Goal: Task Accomplishment & Management: Manage account settings

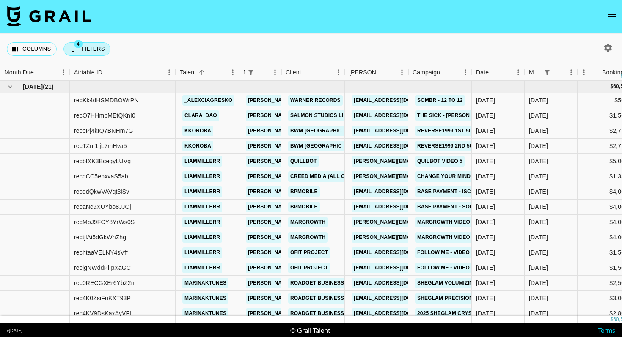
click at [97, 51] on button "4 Filters" at bounding box center [87, 49] width 47 height 14
select select "managerIds"
select select "status"
select select "not"
select select "declined"
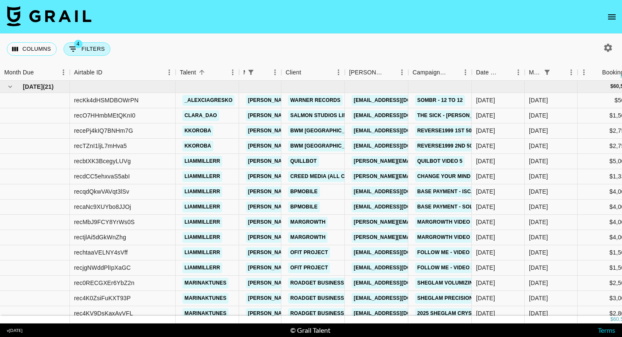
select select "monthDue2"
select select "[DATE]"
select select "status"
select select "not"
select select "cancelled"
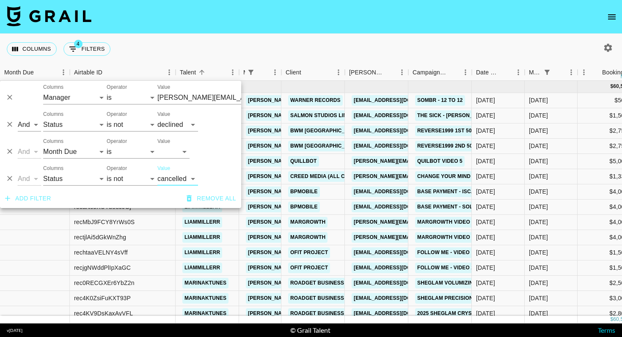
click at [10, 179] on icon "Delete" at bounding box center [9, 179] width 5 height 5
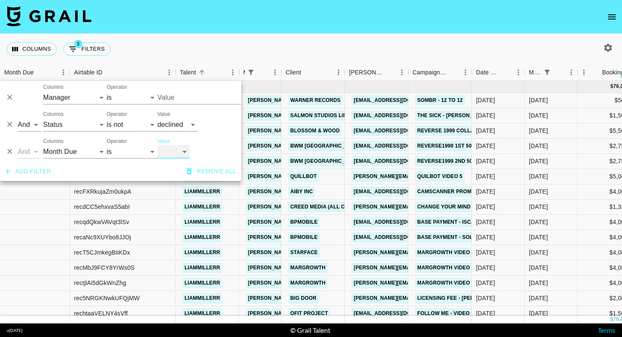
type input "[PERSON_NAME][EMAIL_ADDRESS][DOMAIN_NAME]"
click at [8, 153] on icon "Delete" at bounding box center [10, 151] width 8 height 8
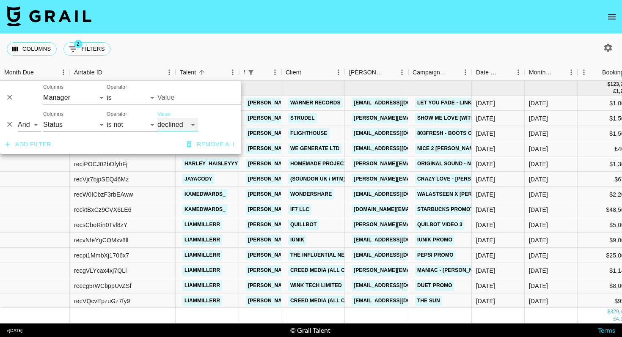
type input "[PERSON_NAME][EMAIL_ADDRESS][DOMAIN_NAME]"
click at [41, 146] on button "Add filter" at bounding box center [28, 145] width 53 height 16
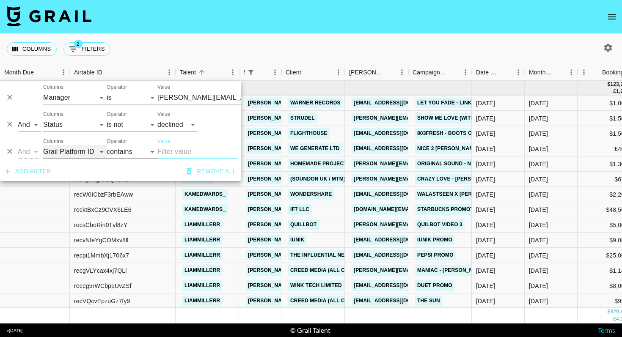
click at [72, 153] on select "Grail Platform ID Airtable ID Talent Manager Client [PERSON_NAME] Campaign (Typ…" at bounding box center [75, 152] width 64 height 14
select select "airtableId"
click at [192, 147] on input "Value" at bounding box center [197, 152] width 80 height 14
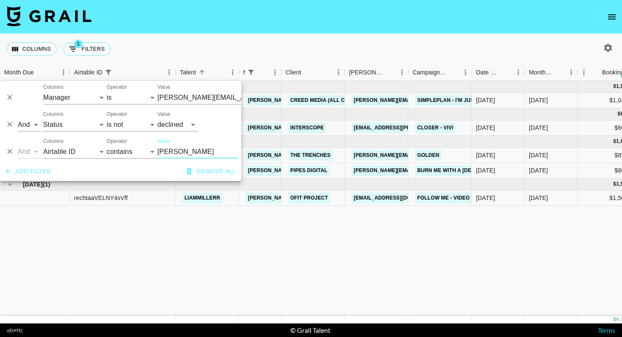
type input "[PERSON_NAME]"
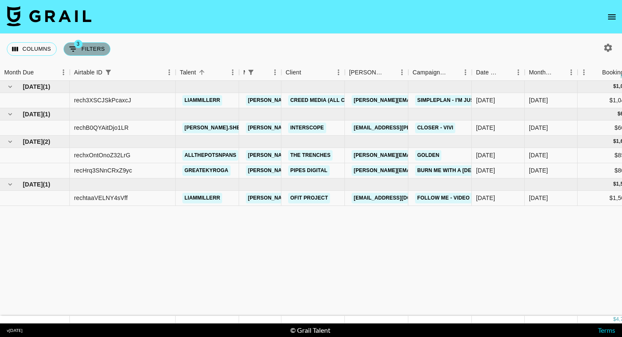
click at [81, 43] on span "3" at bounding box center [78, 44] width 8 height 8
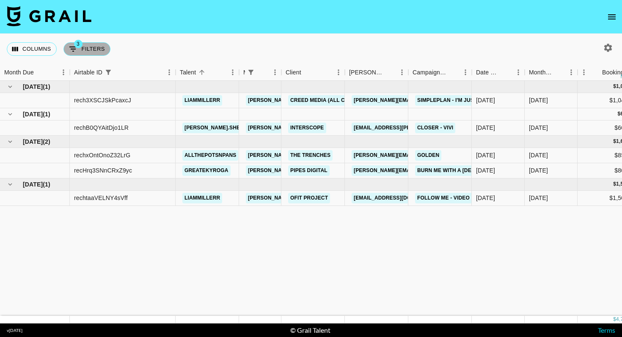
select select "managerIds"
select select "status"
select select "not"
select select "declined"
select select "airtableId"
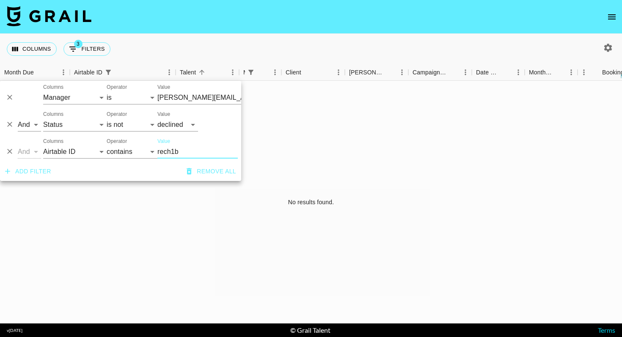
type input "rech1b"
click at [613, 47] on icon "button" at bounding box center [608, 48] width 10 height 10
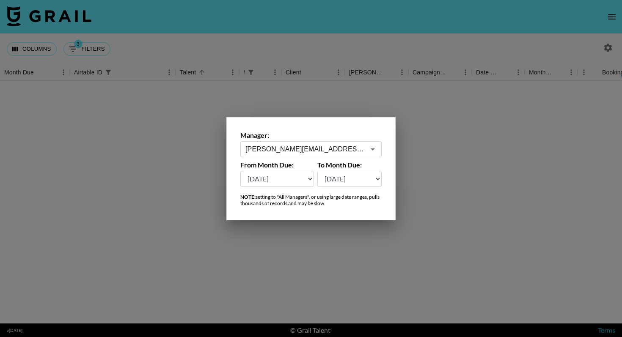
click at [302, 170] on div "From Month Due: [DATE] [DATE] '[DATE] May '[DATE] Mar '[DATE] Jan '[DATE] Nov '…" at bounding box center [277, 174] width 74 height 26
click at [300, 175] on select "[DATE] [DATE] '[DATE] May '[DATE] Mar '[DATE] Jan '[DATE] Nov '[DATE] Sep '[DAT…" at bounding box center [277, 179] width 74 height 16
select select "[DATE]"
click at [443, 155] on div at bounding box center [311, 168] width 622 height 337
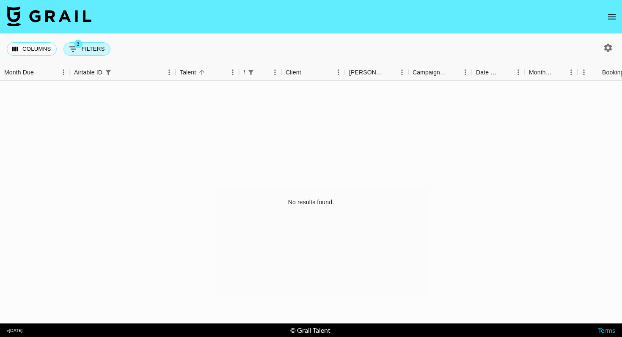
click at [74, 47] on icon "Show filters" at bounding box center [73, 49] width 8 height 5
select select "managerIds"
select select "status"
select select "not"
select select "declined"
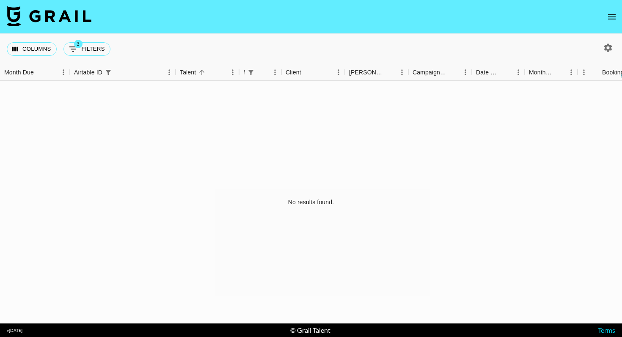
select select "airtableId"
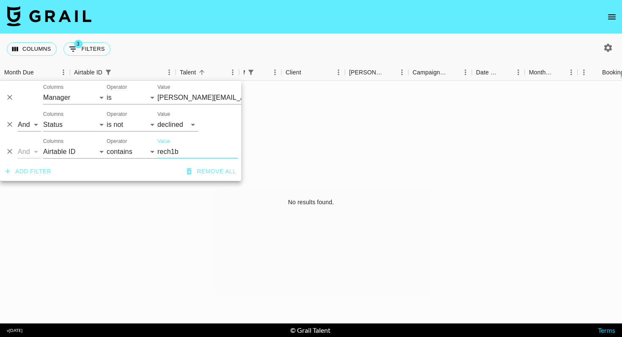
click at [284, 131] on div "No results found." at bounding box center [311, 202] width 622 height 243
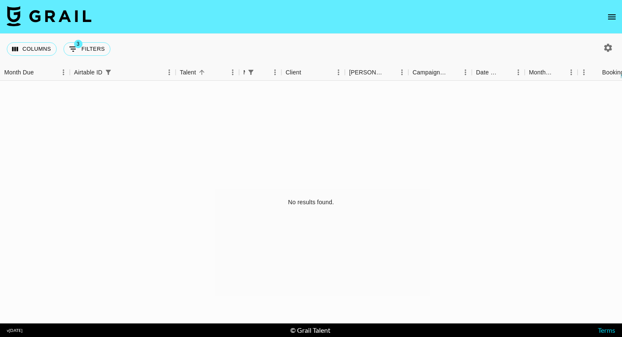
click at [608, 48] on icon "button" at bounding box center [608, 48] width 10 height 10
select select "[DATE]"
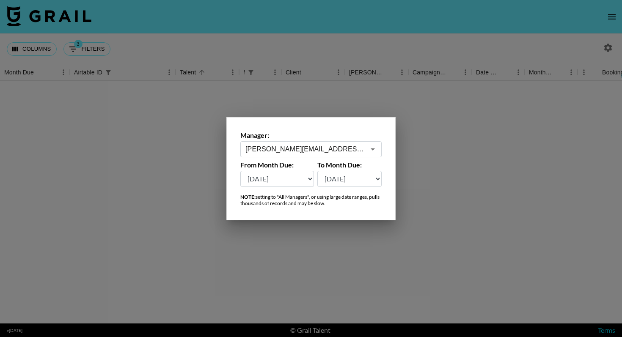
click at [357, 172] on select "[DATE] [DATE] '[DATE] May '[DATE] Mar '[DATE] Jan '[DATE] Nov '[DATE] Sep '[DAT…" at bounding box center [350, 179] width 65 height 16
select select "[DATE]"
click at [289, 181] on select "[DATE] [DATE] '[DATE] May '[DATE] Mar '[DATE] Jan '[DATE] Nov '[DATE] Sep '[DAT…" at bounding box center [277, 179] width 74 height 16
select select "[DATE]"
click at [470, 222] on div at bounding box center [311, 168] width 622 height 337
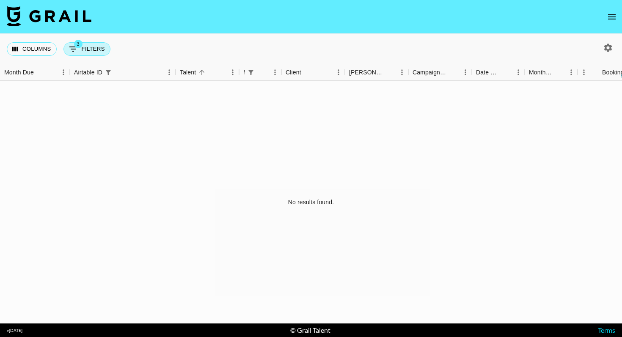
click at [91, 50] on button "3 Filters" at bounding box center [87, 49] width 47 height 14
select select "managerIds"
select select "status"
select select "not"
select select "declined"
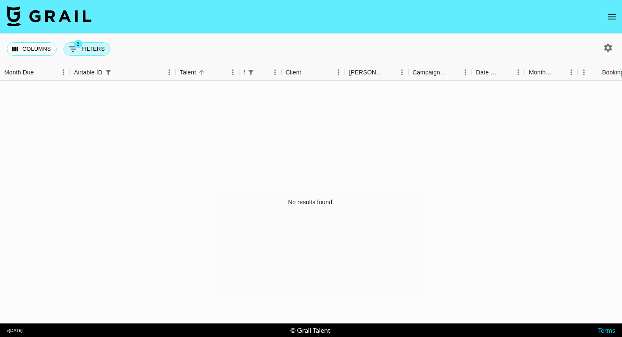
select select "airtableId"
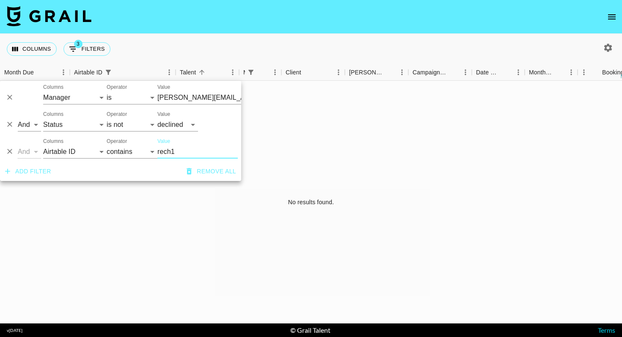
type input "rech1"
click at [84, 146] on select "Grail Platform ID Airtable ID Talent Manager Client [PERSON_NAME] Campaign (Typ…" at bounding box center [75, 152] width 64 height 14
click at [608, 50] on icon "button" at bounding box center [609, 48] width 8 height 8
select select "[DATE]"
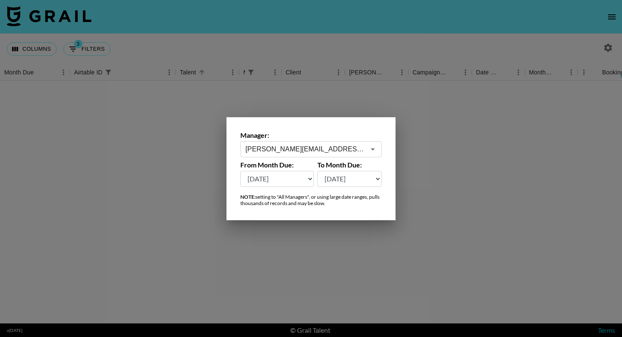
click at [373, 179] on select "[DATE] [DATE] '[DATE] May '[DATE] Mar '[DATE] Jan '[DATE] Nov '[DATE] Sep '[DAT…" at bounding box center [350, 179] width 65 height 16
select select "[DATE]"
click at [422, 199] on div at bounding box center [311, 168] width 622 height 337
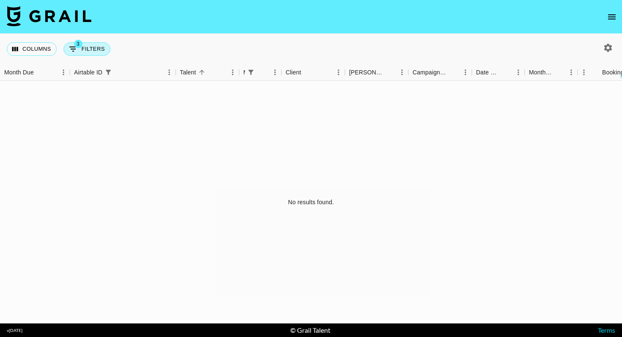
click at [83, 43] on button "3 Filters" at bounding box center [87, 49] width 47 height 14
select select "managerIds"
select select "status"
select select "not"
select select "declined"
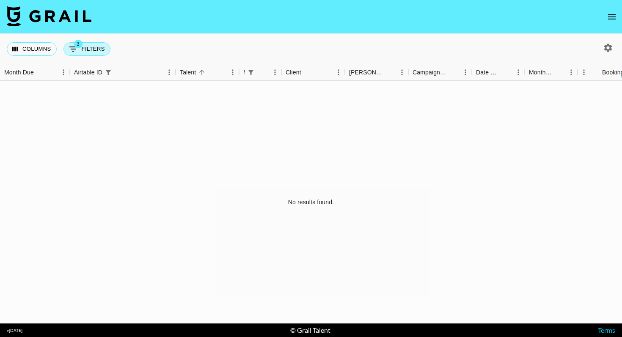
select select "airtableId"
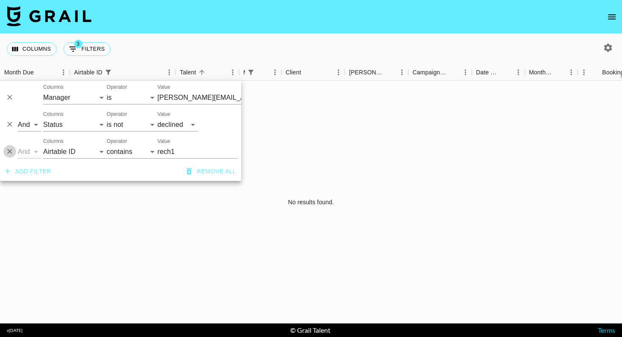
click at [14, 155] on button "Delete" at bounding box center [9, 151] width 13 height 13
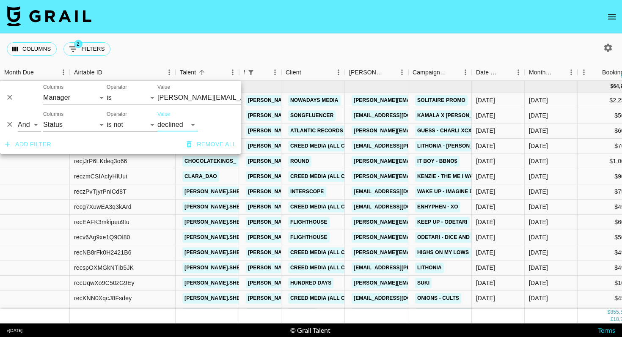
click at [51, 150] on button "Add filter" at bounding box center [28, 145] width 53 height 16
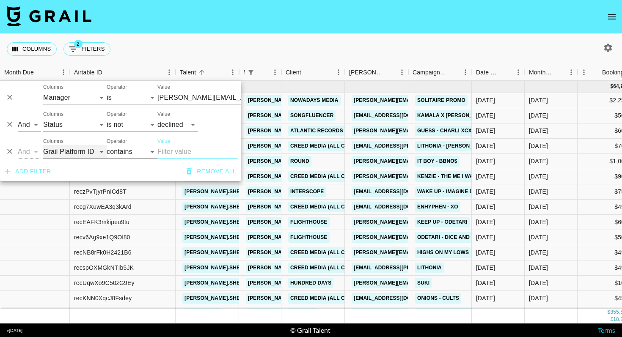
click at [86, 157] on select "Grail Platform ID Airtable ID Talent Manager Client [PERSON_NAME] Campaign (Typ…" at bounding box center [75, 152] width 64 height 14
select select "monthDue2"
select select "is"
type input "[PERSON_NAME][EMAIL_ADDRESS][DOMAIN_NAME]"
click at [171, 155] on select "[DATE] [DATE] '[DATE] May '[DATE] Mar '[DATE] Jan '[DATE] Nov '[DATE] Sep '[DAT…" at bounding box center [173, 152] width 32 height 14
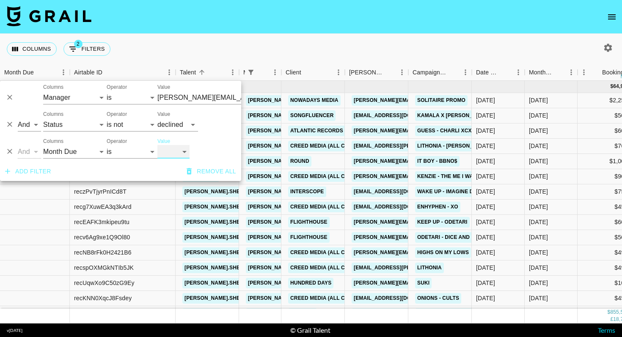
select select "[DATE]"
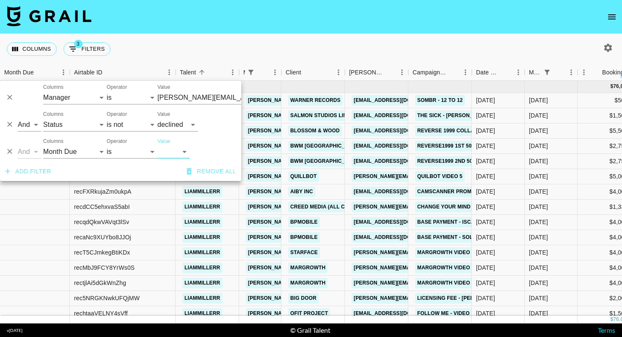
click at [25, 174] on button "Add filter" at bounding box center [28, 172] width 53 height 16
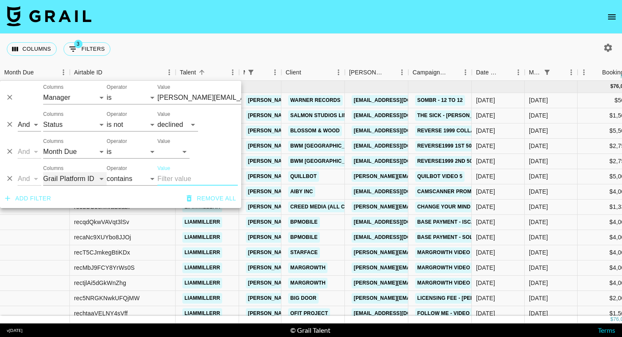
click at [47, 177] on select "Grail Platform ID Airtable ID Talent Manager Client [PERSON_NAME] Campaign (Typ…" at bounding box center [75, 179] width 64 height 14
select select "status"
select select "is"
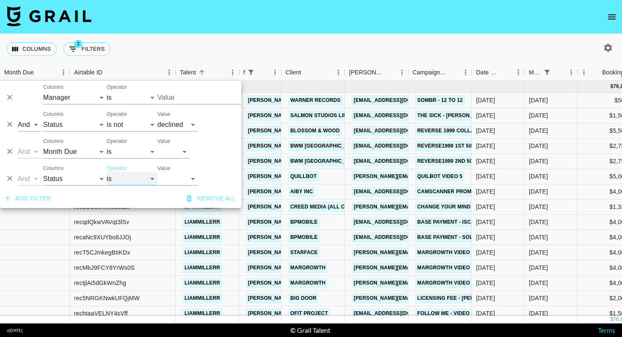
click at [132, 174] on select "is is not is any of is not any of" at bounding box center [132, 179] width 51 height 14
type input "[PERSON_NAME][EMAIL_ADDRESS][DOMAIN_NAME]"
select select "not"
click at [169, 179] on select "confirmed declined draft posted approved cancelled badDebt" at bounding box center [177, 179] width 41 height 14
select select "cancelled"
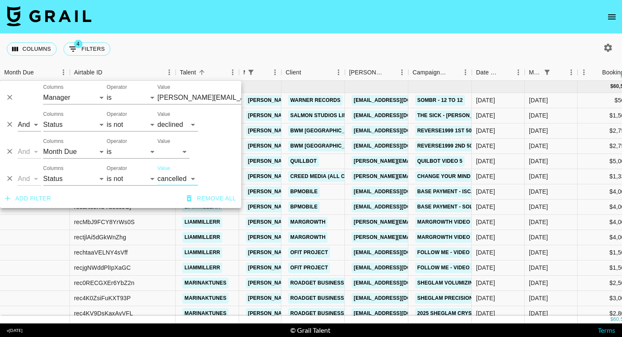
click at [367, 42] on div "Columns 4 Filters + Booking" at bounding box center [311, 49] width 622 height 30
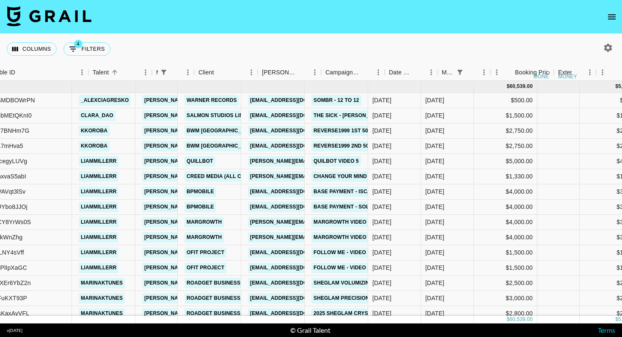
scroll to position [0, 87]
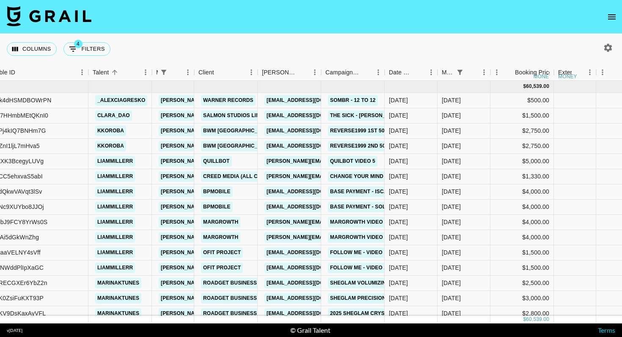
click at [611, 14] on icon "open drawer" at bounding box center [612, 16] width 8 height 5
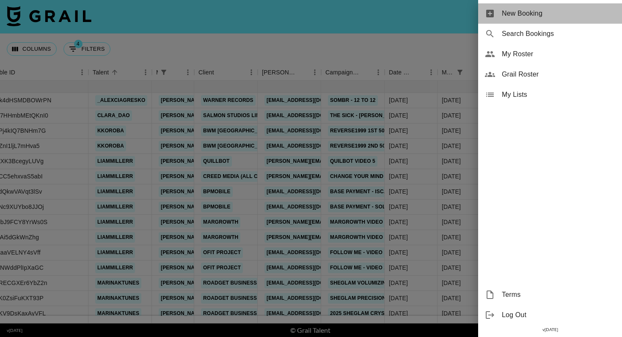
click at [566, 19] on div "New Booking" at bounding box center [550, 13] width 144 height 20
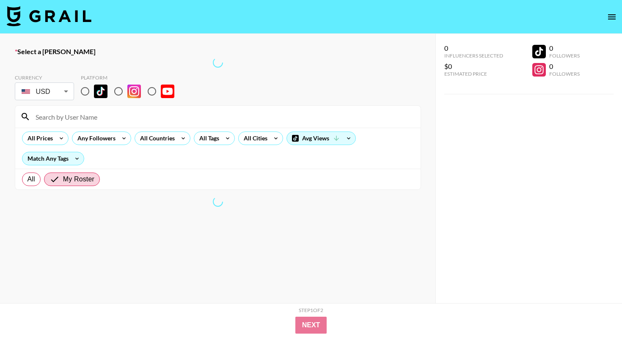
click at [102, 119] on input at bounding box center [222, 117] width 385 height 14
click at [1, 128] on div "Select a [PERSON_NAME] Currency USD USD ​ Platform All Prices Any Followers All…" at bounding box center [218, 196] width 436 height 324
click at [313, 48] on label "Select a [PERSON_NAME]" at bounding box center [218, 51] width 406 height 8
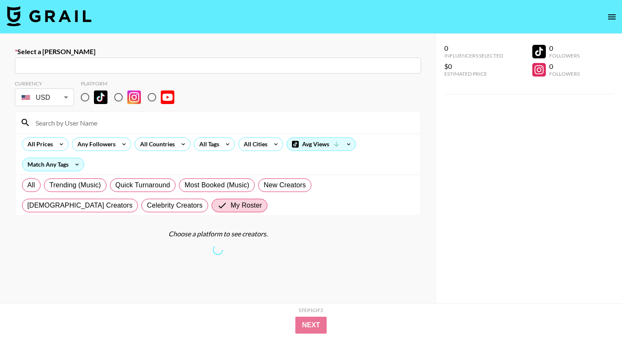
click at [166, 72] on div "​" at bounding box center [218, 66] width 406 height 16
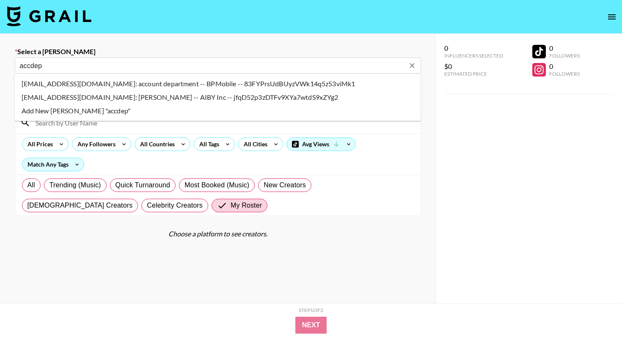
click at [105, 61] on input "accdep" at bounding box center [212, 66] width 385 height 10
click at [50, 87] on li "[EMAIL_ADDRESS][DOMAIN_NAME]: account department -- BPMobile -- 83FYPrsUdBUyzVW…" at bounding box center [218, 84] width 406 height 14
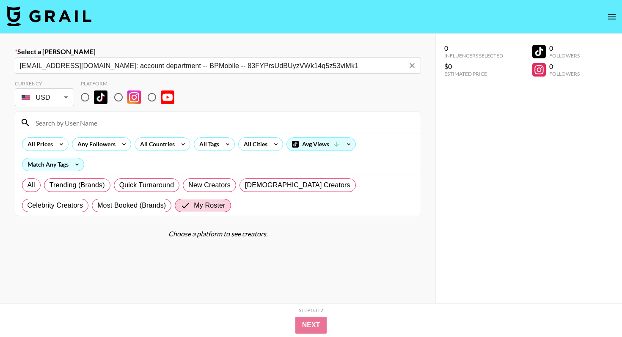
type input "[EMAIL_ADDRESS][DOMAIN_NAME]: account department -- BPMobile -- 83FYPrsUdBUyzVW…"
drag, startPoint x: 88, startPoint y: 99, endPoint x: 88, endPoint y: 118, distance: 18.6
click at [88, 99] on input "radio" at bounding box center [85, 97] width 18 height 18
radio input "true"
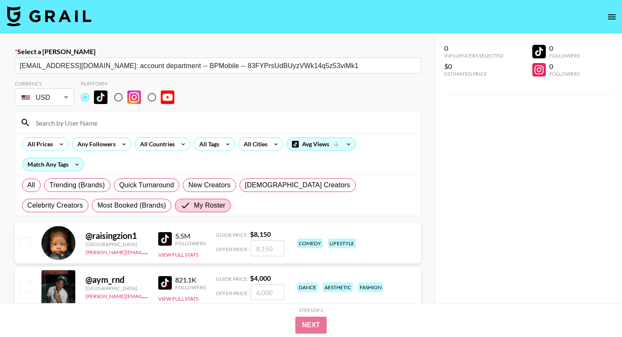
click at [88, 122] on input at bounding box center [222, 123] width 385 height 14
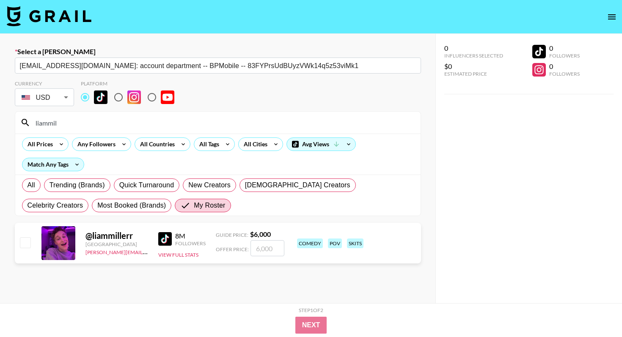
type input "liammil"
click at [271, 250] on input "number" at bounding box center [268, 248] width 34 height 16
checkbox input "true"
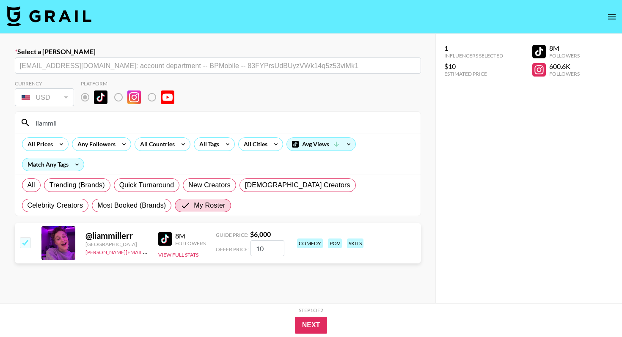
type input "100"
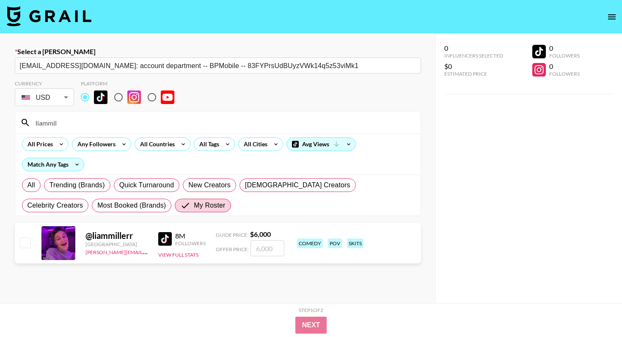
checkbox input "true"
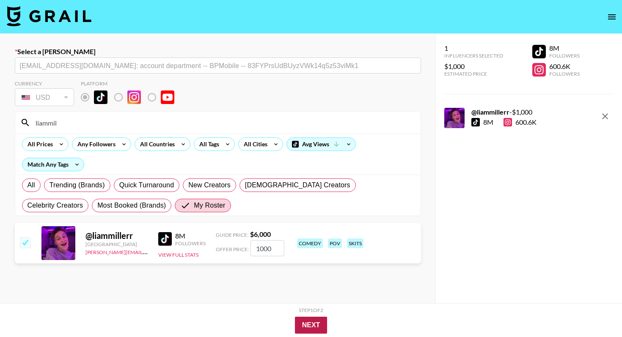
type input "1000"
click at [318, 331] on button "Next" at bounding box center [311, 325] width 33 height 17
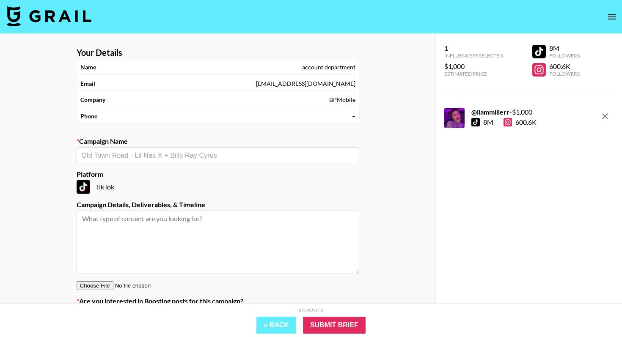
click at [151, 165] on section "Your Details Name account department Email [EMAIL_ADDRESS][DOMAIN_NAME] Company…" at bounding box center [218, 185] width 296 height 289
click at [135, 126] on section "Your Details Name account department Email [EMAIL_ADDRESS][DOMAIN_NAME] Company…" at bounding box center [218, 185] width 296 height 289
click at [121, 168] on section "Your Details Name account department Email [EMAIL_ADDRESS][DOMAIN_NAME] Company…" at bounding box center [218, 185] width 296 height 289
click at [124, 161] on div "​" at bounding box center [218, 155] width 283 height 16
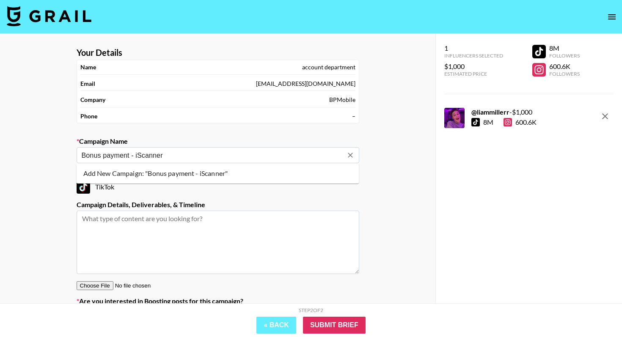
click at [148, 167] on li "Add New Campaign: "Bonus payment - iScanner"" at bounding box center [218, 174] width 283 height 14
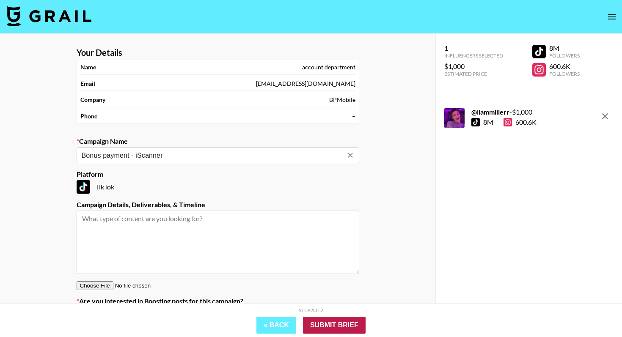
type input "Bonus payment - iScanner"
click at [341, 317] on input "Submit Brief" at bounding box center [334, 325] width 63 height 17
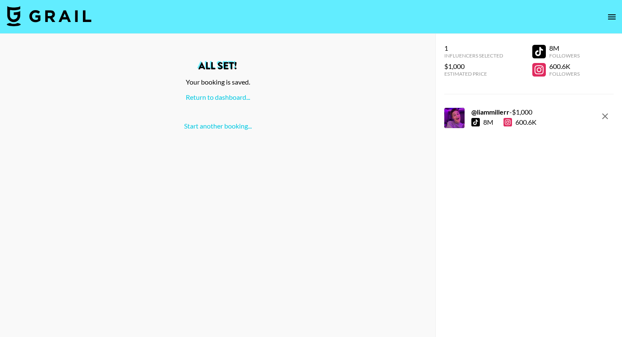
click at [340, 320] on div "All set! Your booking is saved. Return to dashboard... Start another booking..." at bounding box center [218, 186] width 436 height 304
click at [232, 102] on div "All set! Your booking is saved. Return to dashboard... Start another booking..." at bounding box center [218, 95] width 422 height 69
click at [238, 91] on div "All set! Your booking is saved. Return to dashboard... Start another booking..." at bounding box center [218, 95] width 422 height 69
click at [235, 93] on link "Return to dashboard..." at bounding box center [218, 97] width 64 height 8
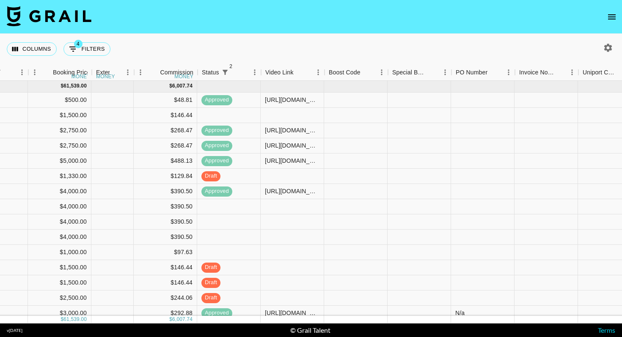
scroll to position [0, 525]
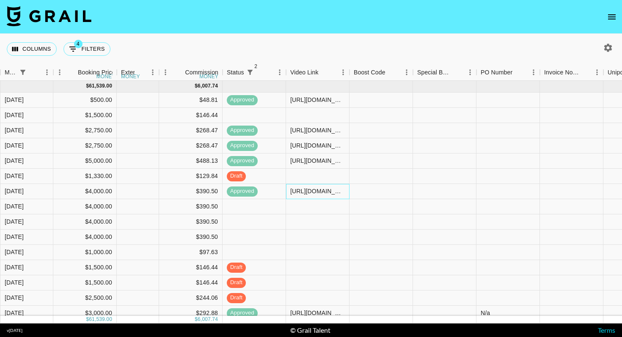
click at [306, 191] on div "[URL][DOMAIN_NAME]" at bounding box center [317, 191] width 55 height 8
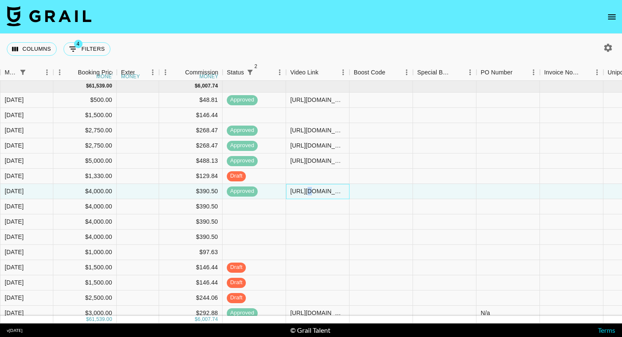
click at [306, 191] on div "[URL][DOMAIN_NAME]" at bounding box center [317, 191] width 55 height 8
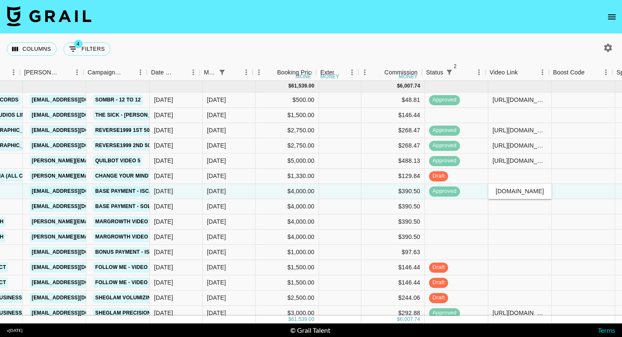
scroll to position [0, 405]
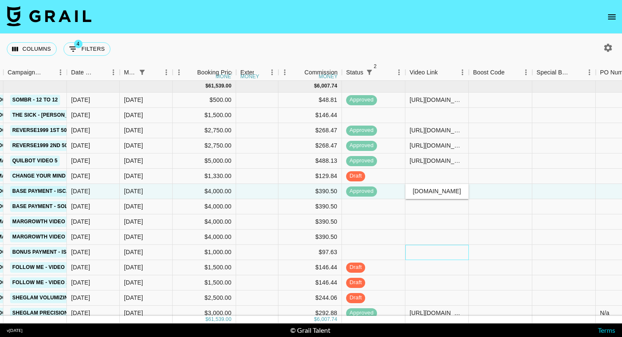
click at [435, 254] on div at bounding box center [438, 252] width 64 height 15
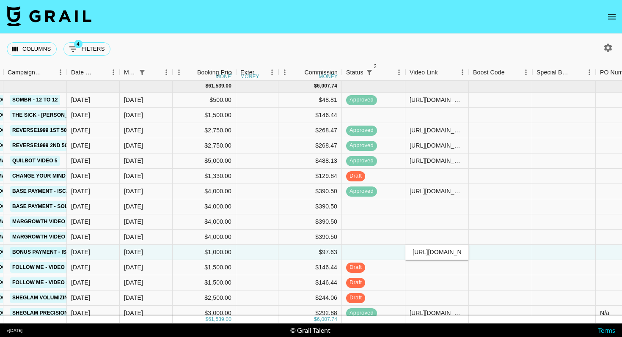
type input "[URL][DOMAIN_NAME]"
click at [505, 252] on div at bounding box center [501, 252] width 64 height 15
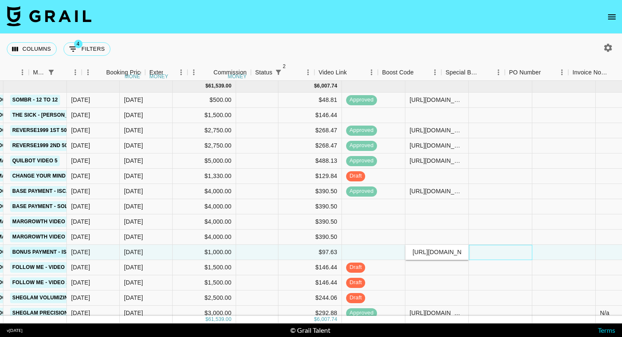
scroll to position [0, 706]
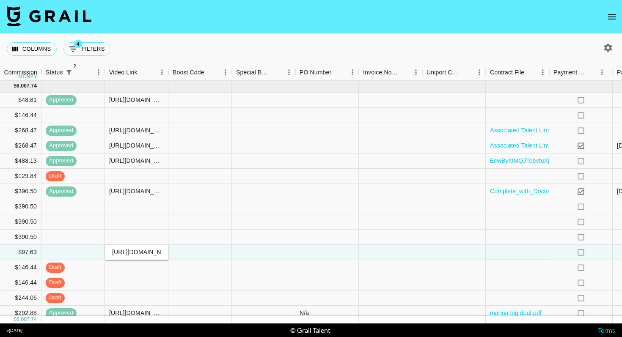
click at [505, 252] on div at bounding box center [518, 252] width 64 height 15
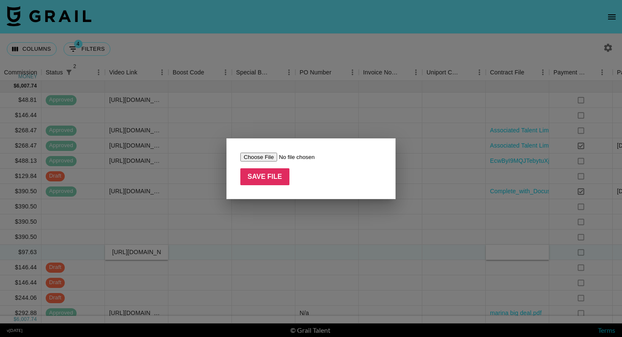
click at [260, 150] on div "Save File" at bounding box center [310, 168] width 169 height 61
click at [260, 153] on input "file" at bounding box center [293, 157] width 107 height 9
click at [329, 242] on div at bounding box center [311, 168] width 622 height 337
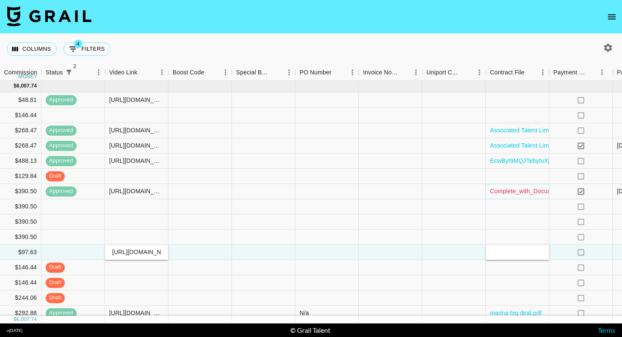
click at [517, 195] on link "Complete_with_Docusign_Associated_Talent_Inc.pdf" at bounding box center [561, 191] width 143 height 8
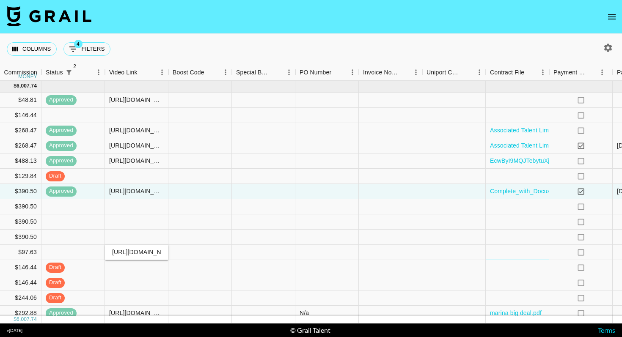
click at [503, 251] on div at bounding box center [518, 252] width 64 height 15
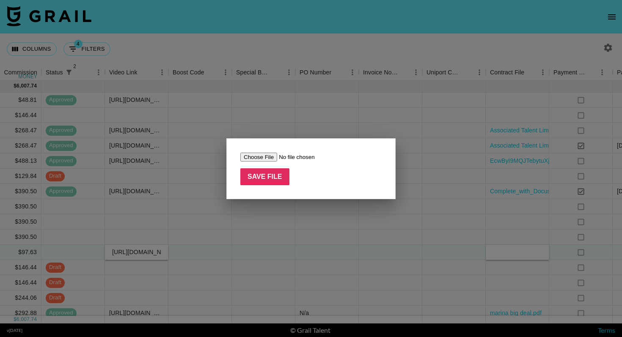
click at [262, 149] on div "Save File" at bounding box center [310, 168] width 169 height 61
click at [261, 155] on input "file" at bounding box center [293, 157] width 107 height 9
type input "C:\fakepath\EcwByI9MQJTebytuXj0G1gs0sTL21754992161978Complete_with_Docusign_Ass…"
click at [265, 169] on input "Save File" at bounding box center [264, 176] width 49 height 17
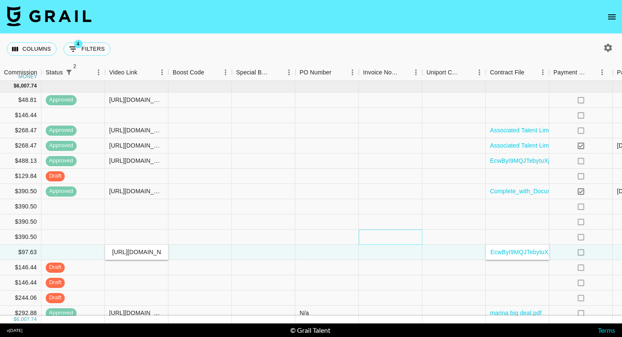
click at [363, 239] on div at bounding box center [391, 237] width 64 height 15
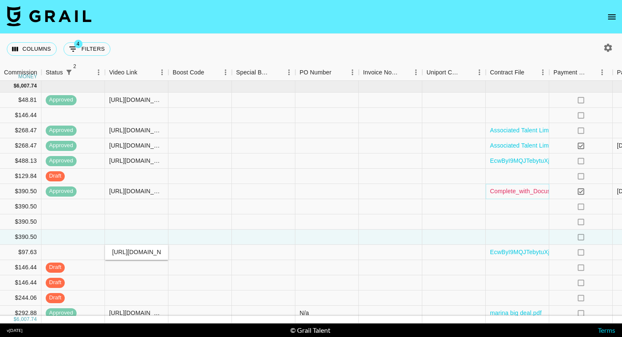
click at [517, 192] on link "Complete_with_Docusign_Associated_Talent_Inc.pdf" at bounding box center [561, 191] width 143 height 8
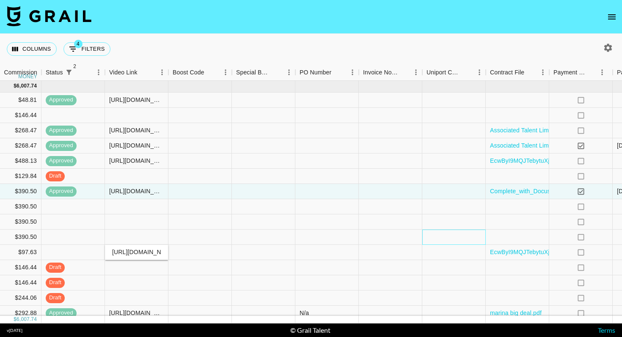
click at [448, 243] on div at bounding box center [454, 237] width 64 height 15
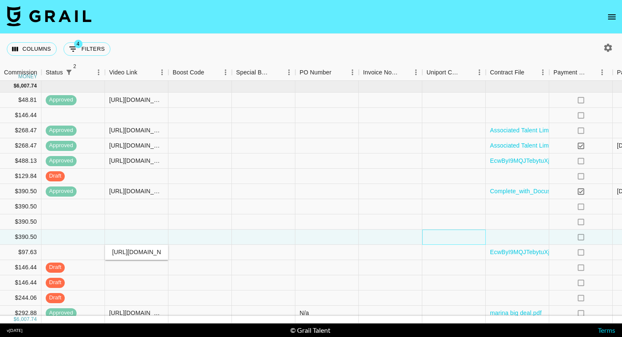
scroll to position [0, 857]
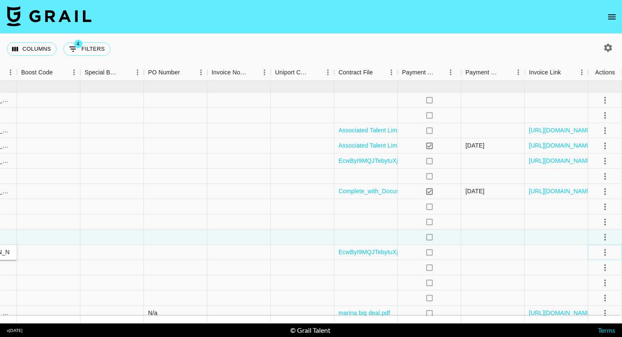
click at [608, 250] on icon "select merge strategy" at bounding box center [605, 253] width 10 height 10
click at [598, 227] on li "Approve" at bounding box center [594, 234] width 55 height 15
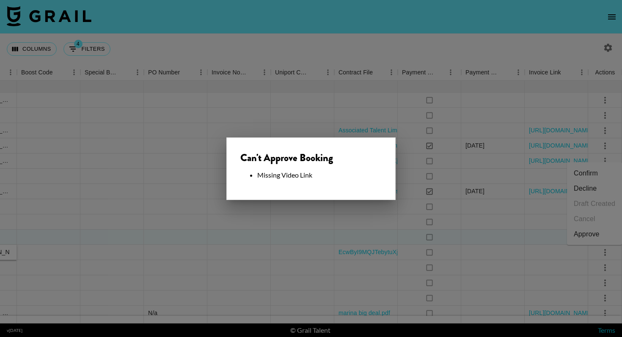
click at [296, 246] on div at bounding box center [311, 168] width 622 height 337
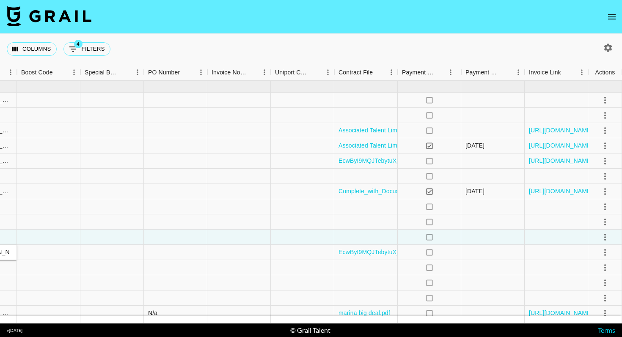
scroll to position [0, 601]
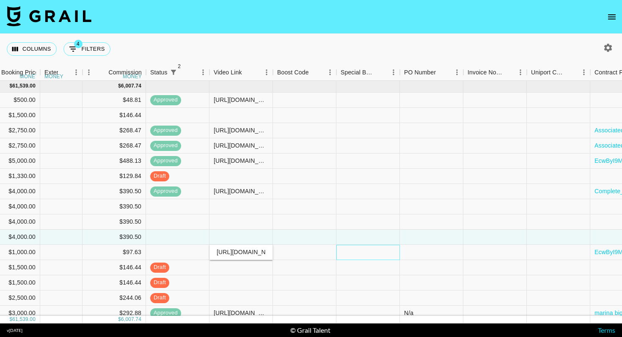
click at [360, 257] on div at bounding box center [369, 252] width 64 height 15
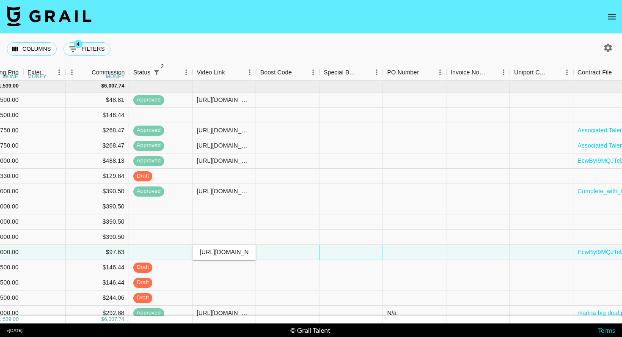
scroll to position [0, 631]
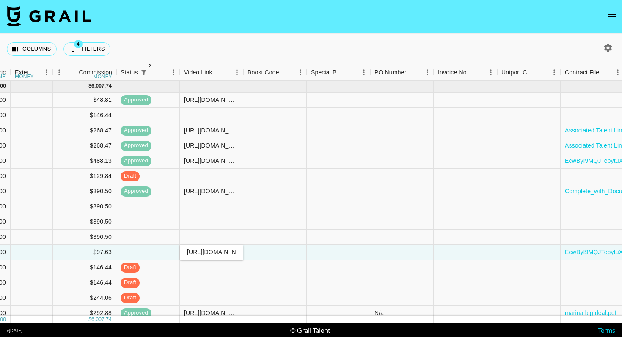
click at [210, 255] on input "[URL][DOMAIN_NAME]" at bounding box center [211, 252] width 62 height 7
click at [316, 259] on div at bounding box center [339, 252] width 64 height 15
click at [204, 253] on div at bounding box center [212, 252] width 64 height 15
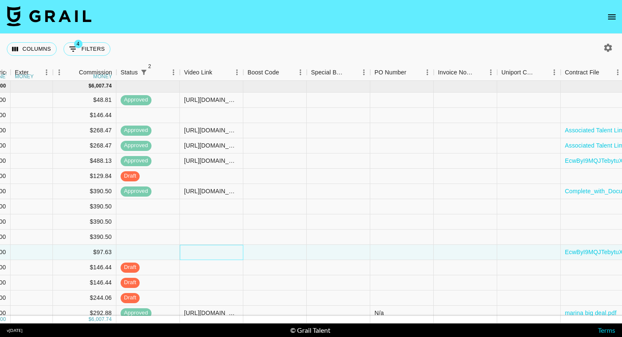
click at [204, 253] on div at bounding box center [212, 252] width 64 height 15
type input "[URL][DOMAIN_NAME]"
click at [217, 271] on div at bounding box center [212, 267] width 64 height 15
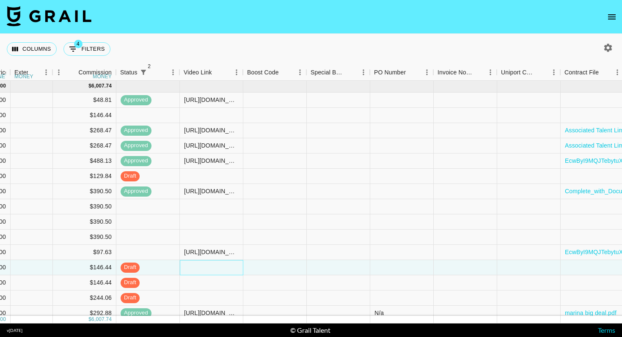
scroll to position [0, 857]
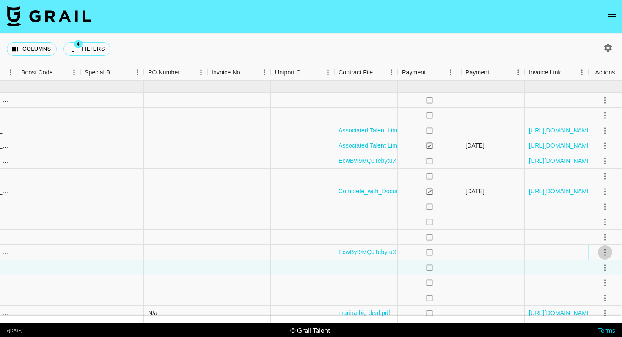
click at [608, 255] on icon "select merge strategy" at bounding box center [605, 253] width 10 height 10
click at [602, 241] on li "Approve" at bounding box center [594, 234] width 55 height 15
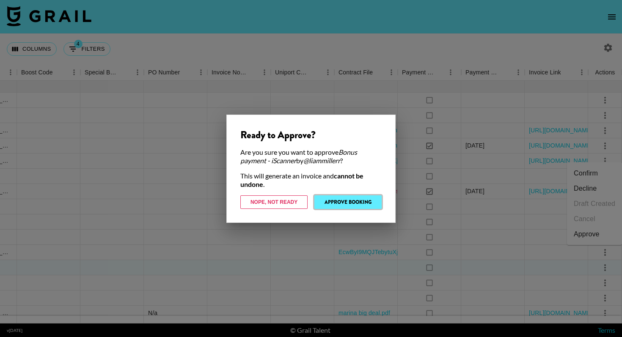
click at [361, 196] on button "Approve Booking" at bounding box center [348, 203] width 67 height 14
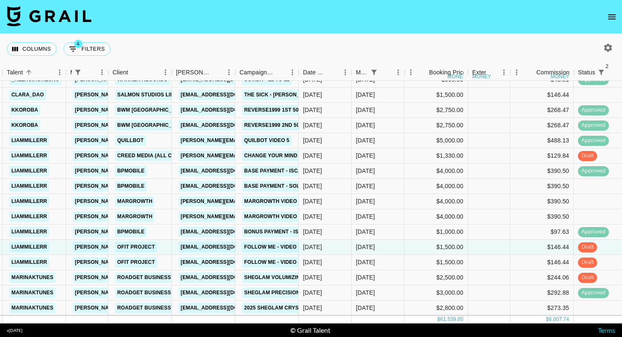
scroll to position [23, 172]
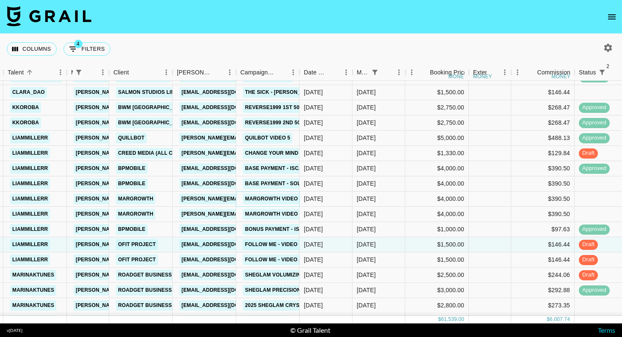
click at [273, 201] on link "margrowth video 3 actual" at bounding box center [285, 199] width 84 height 11
